Goal: Task Accomplishment & Management: Manage account settings

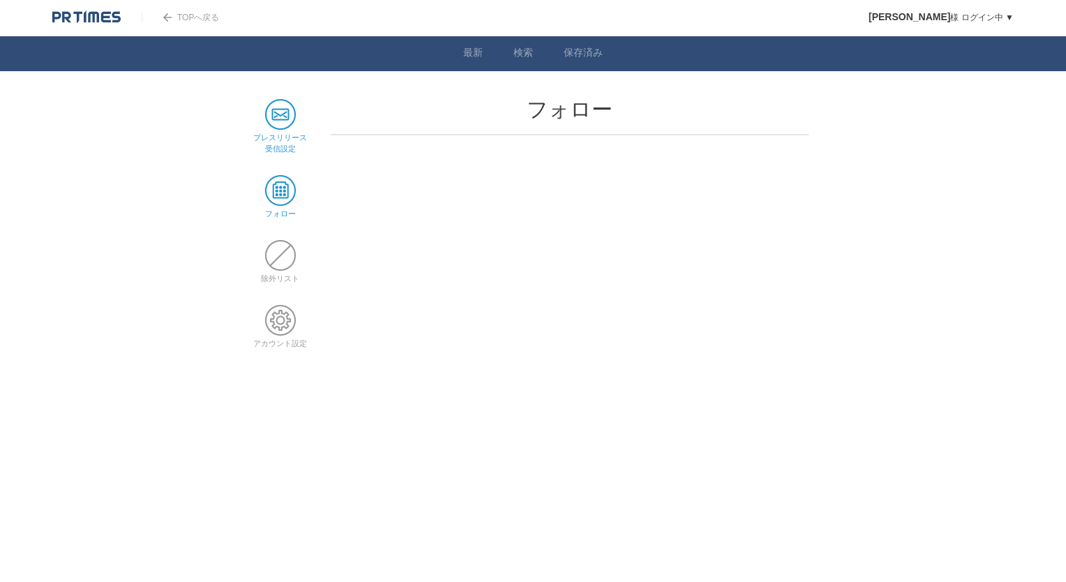
click at [276, 111] on span at bounding box center [280, 114] width 31 height 31
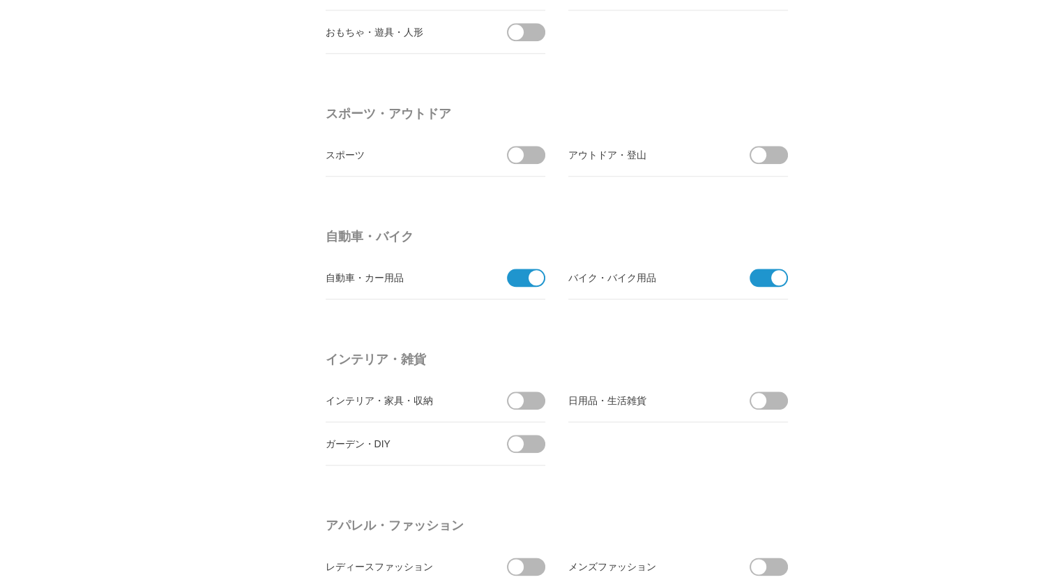
scroll to position [1666, 0]
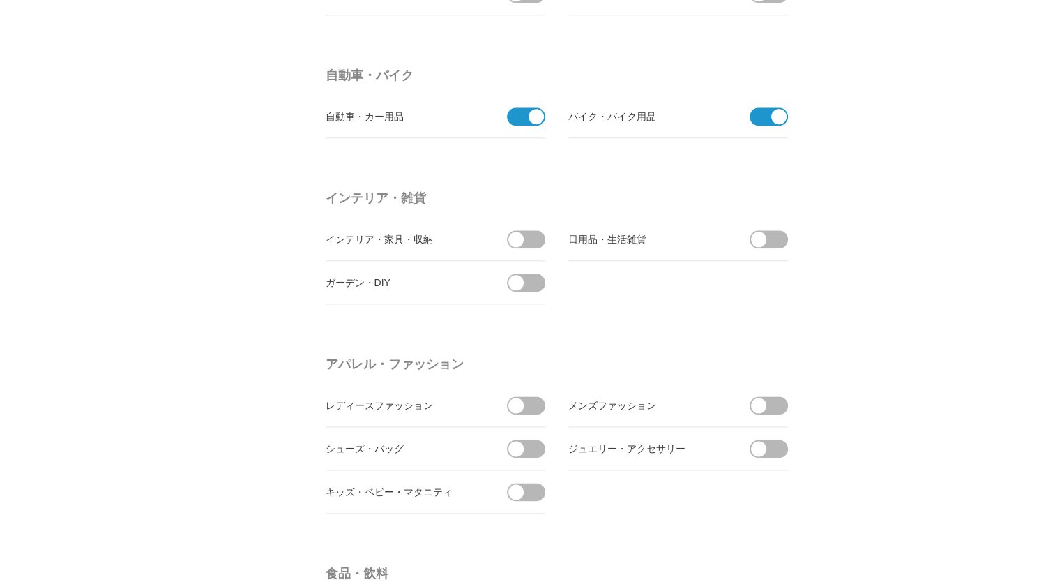
click at [785, 103] on li "バイク・バイク用品" at bounding box center [679, 116] width 220 height 43
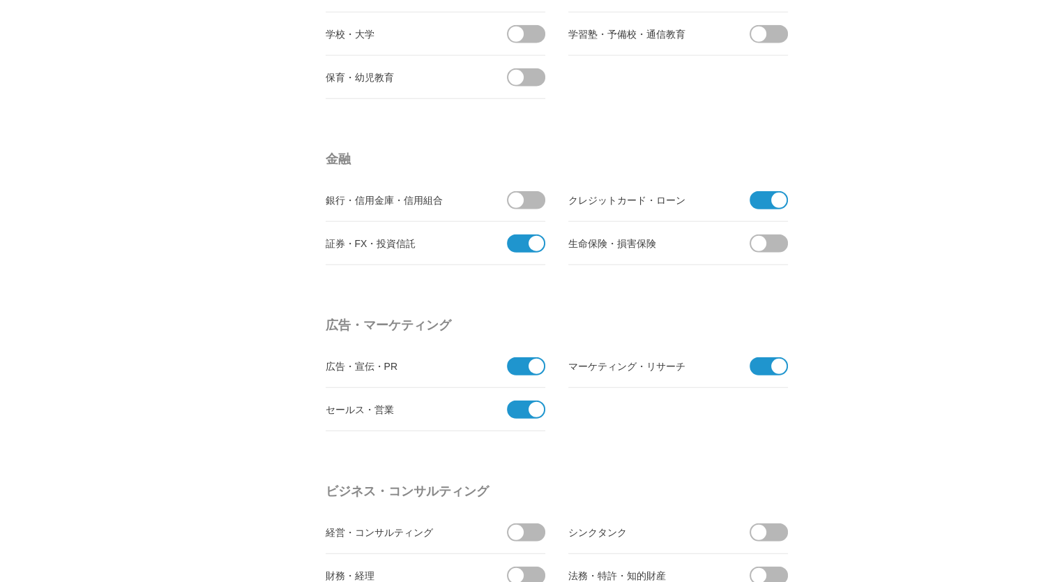
scroll to position [3431, 0]
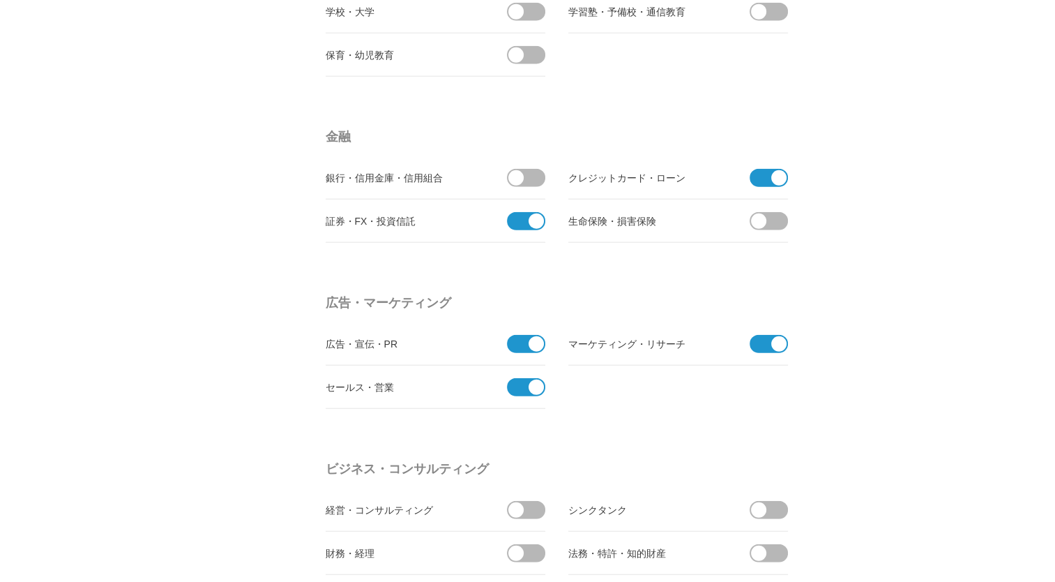
click at [532, 336] on span at bounding box center [536, 343] width 15 height 15
click at [0, 0] on input "checkbox" at bounding box center [0, 0] width 0 height 0
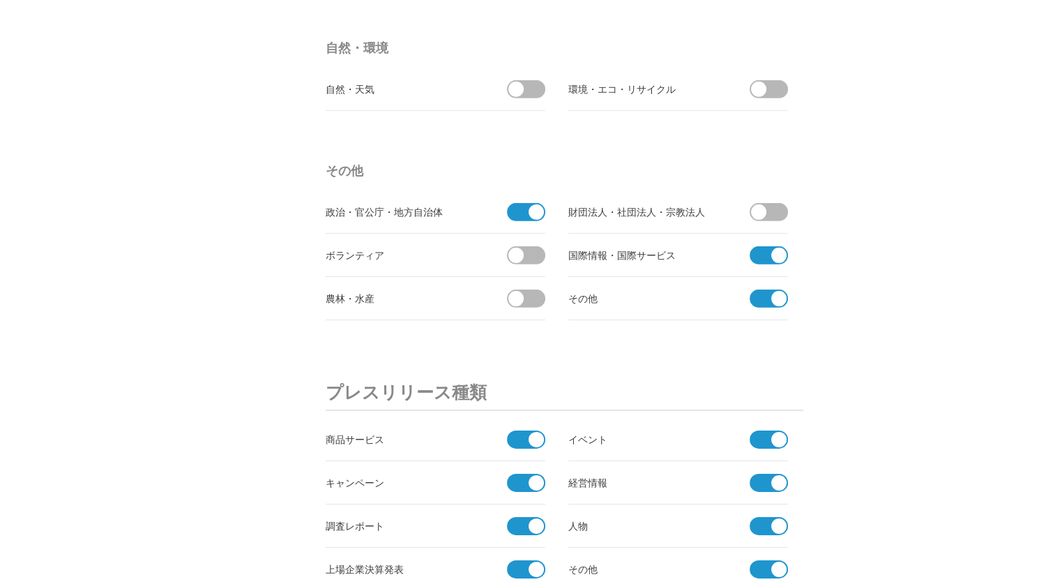
scroll to position [4407, 0]
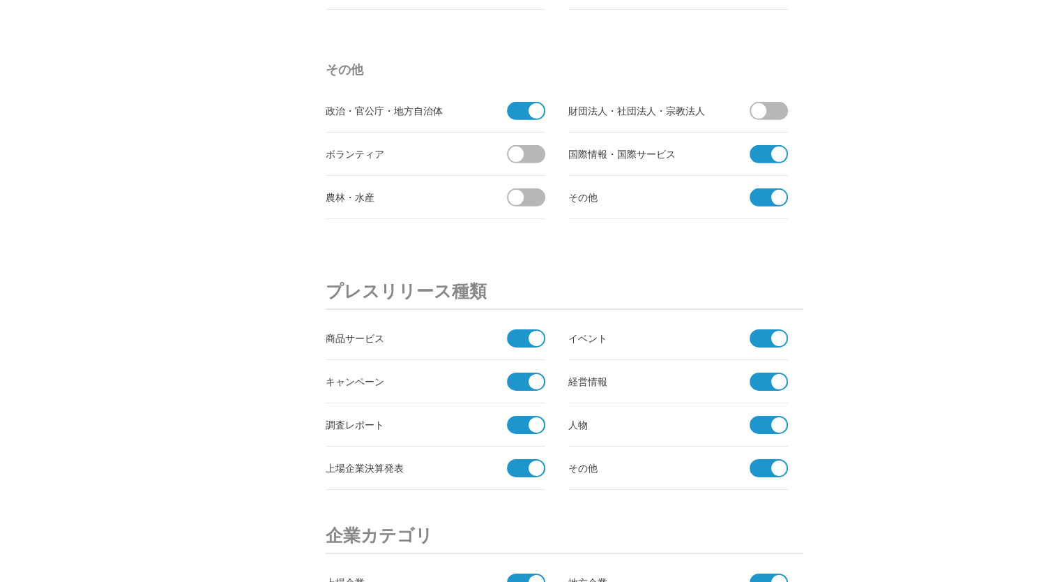
click at [775, 331] on span at bounding box center [779, 338] width 15 height 15
click at [0, 0] on input "checkbox" at bounding box center [0, 0] width 0 height 0
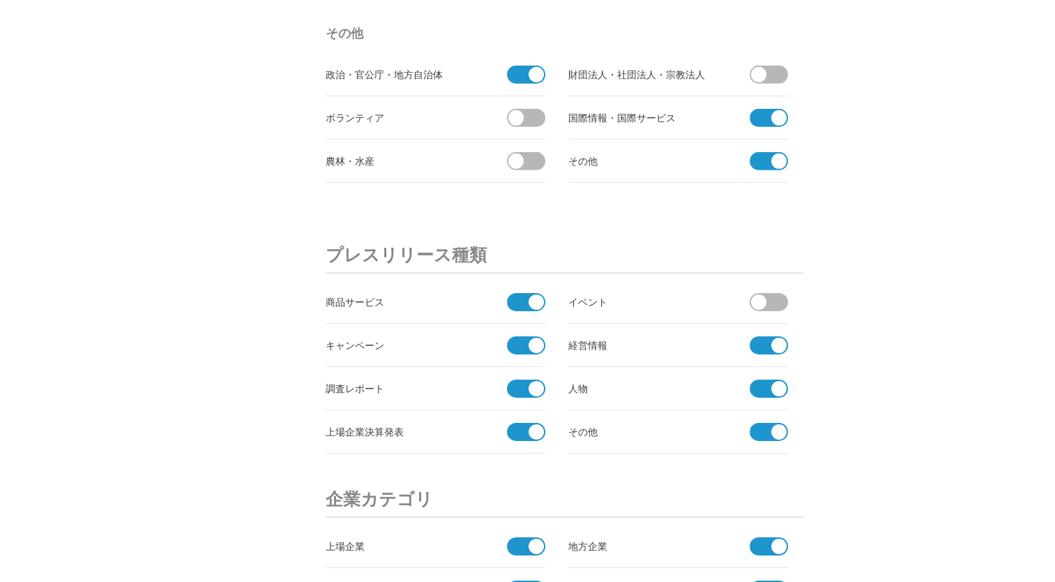
scroll to position [4477, 0]
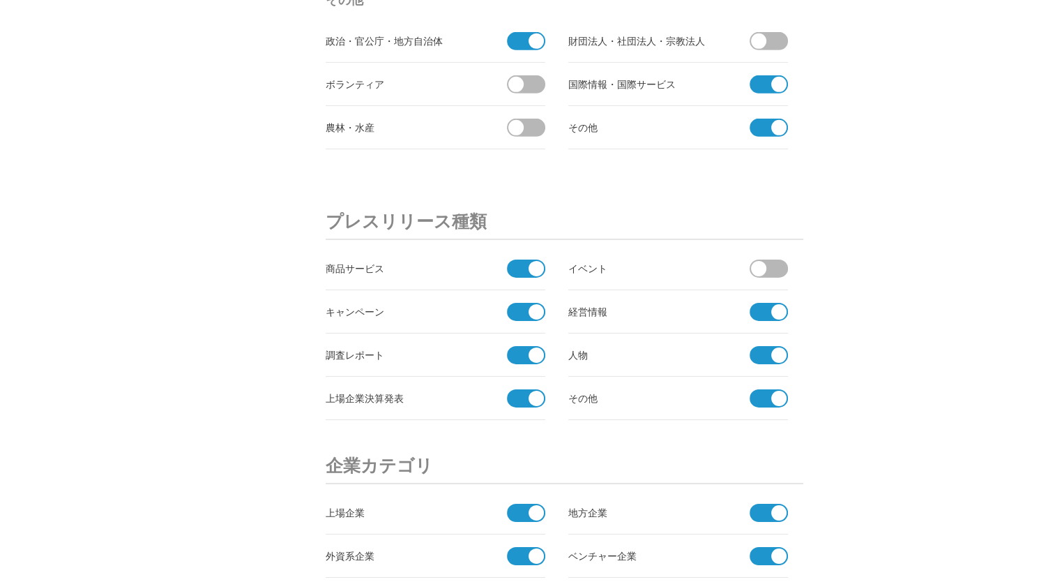
click at [521, 303] on span at bounding box center [521, 312] width 29 height 18
click at [0, 0] on input "checkbox" at bounding box center [0, 0] width 0 height 0
click at [520, 259] on span at bounding box center [521, 268] width 29 height 18
click at [0, 0] on input "checkbox" at bounding box center [0, 0] width 0 height 0
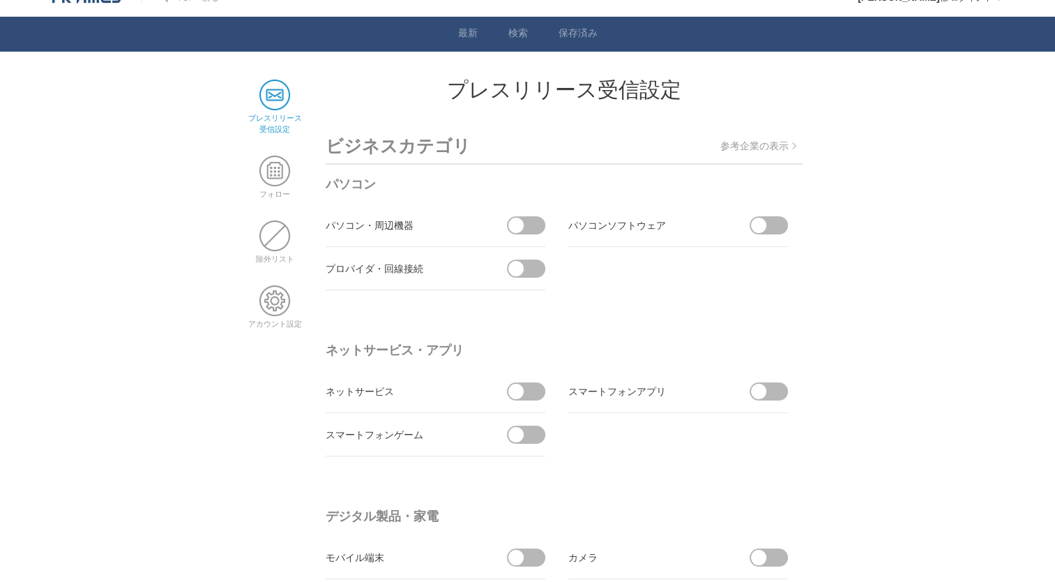
scroll to position [0, 0]
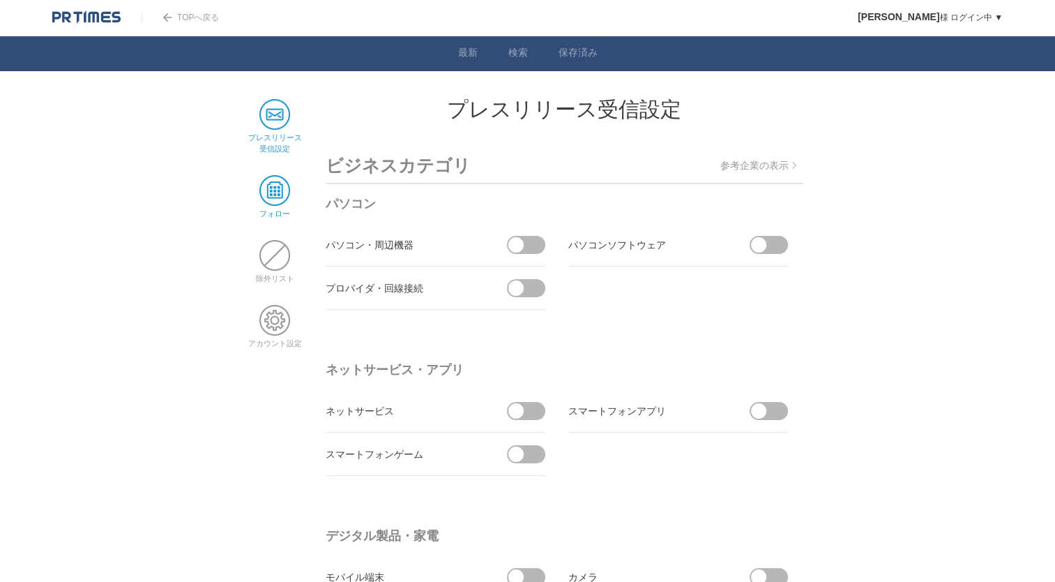
click at [283, 178] on span at bounding box center [274, 190] width 31 height 31
